Goal: Check status: Check status

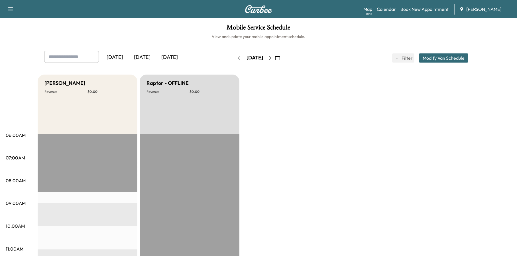
click at [235, 56] on button "button" at bounding box center [240, 57] width 10 height 9
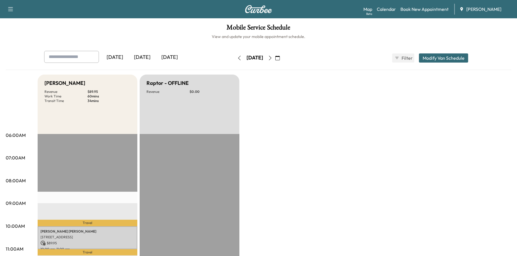
click at [235, 56] on div "[DATE]" at bounding box center [255, 57] width 41 height 9
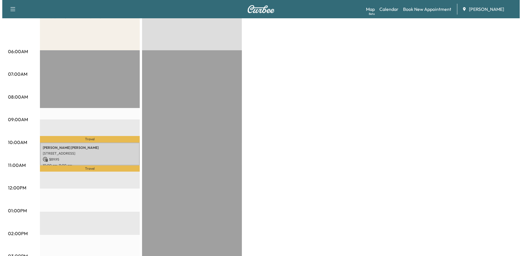
scroll to position [171, 0]
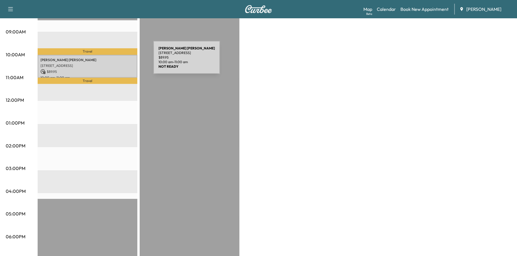
click at [111, 60] on p "[PERSON_NAME][DEMOGRAPHIC_DATA] [PERSON_NAME]" at bounding box center [88, 60] width 94 height 5
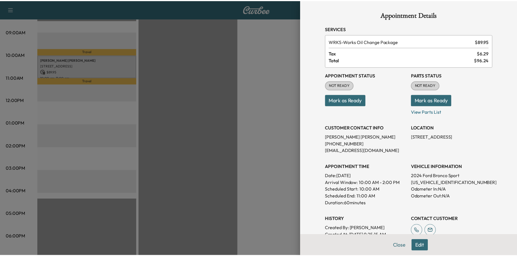
scroll to position [60, 0]
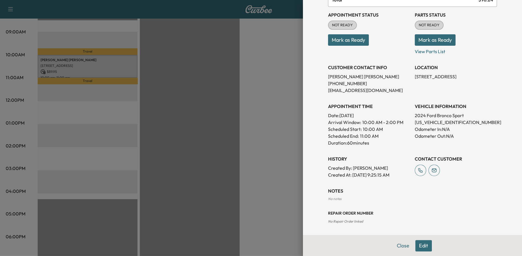
click at [399, 248] on button "Close" at bounding box center [403, 245] width 20 height 11
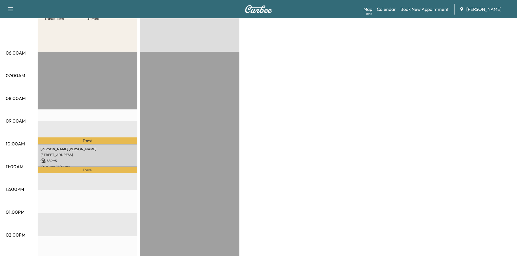
scroll to position [29, 0]
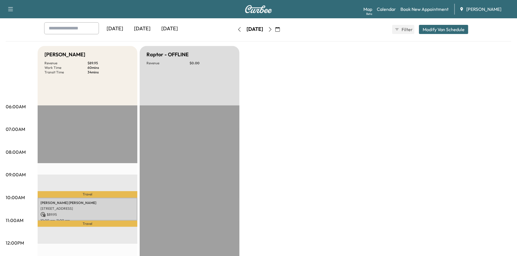
click at [235, 32] on button "button" at bounding box center [240, 29] width 10 height 9
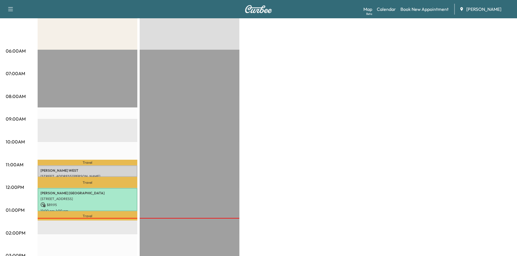
scroll to position [171, 0]
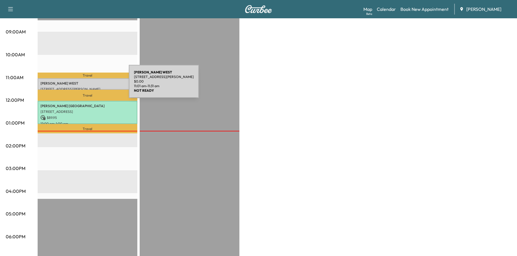
click at [86, 84] on div "[PERSON_NAME] [PERSON_NAME] [STREET_ADDRESS][PERSON_NAME] $ 0.00 11:01 am - 11:…" at bounding box center [88, 83] width 100 height 11
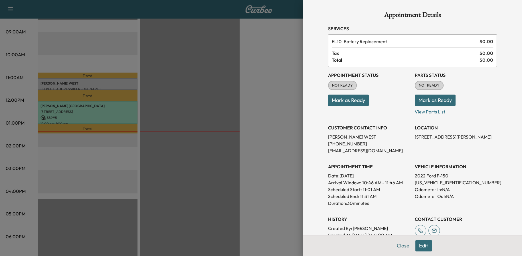
click at [399, 243] on button "Close" at bounding box center [403, 245] width 20 height 11
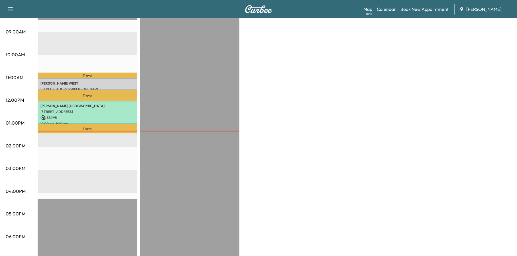
click at [291, 151] on div "Bronco - [PERSON_NAME] Revenue $ 89.95 Work Time 90 mins Transit Time 71 mins T…" at bounding box center [275, 117] width 474 height 428
